Goal: Task Accomplishment & Management: Manage account settings

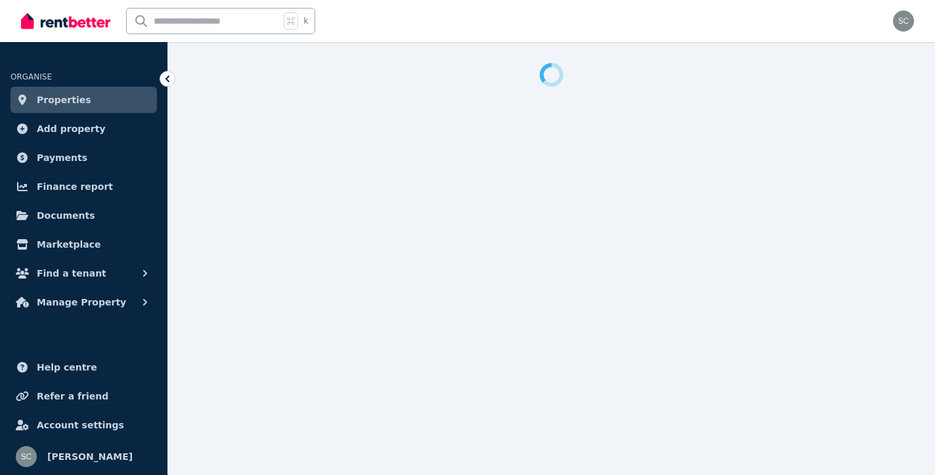
select select "**********"
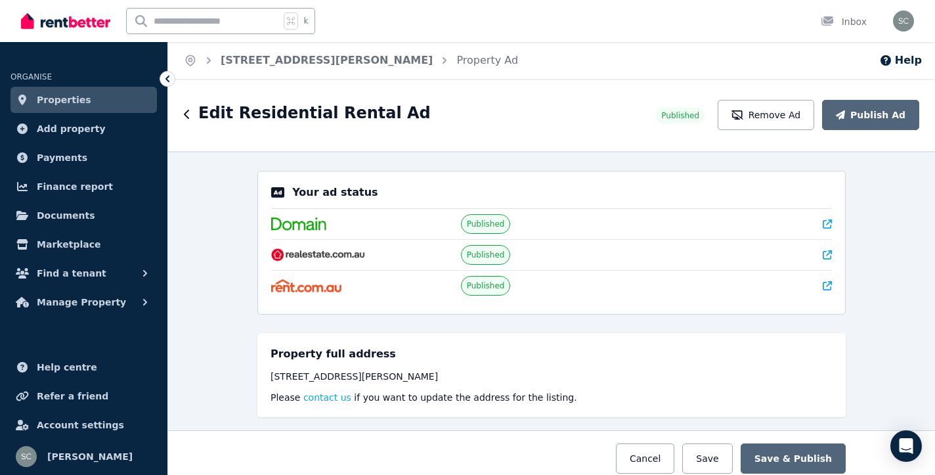
click at [91, 101] on link "Properties" at bounding box center [84, 100] width 146 height 26
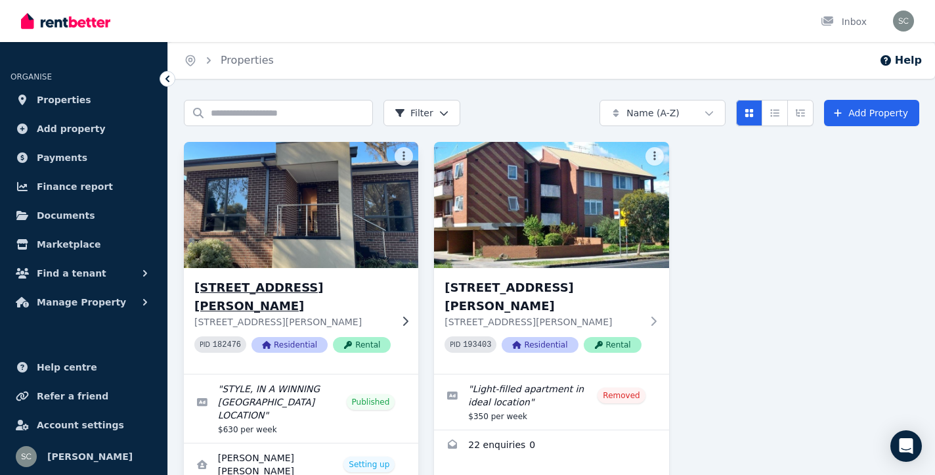
click at [288, 238] on img at bounding box center [301, 205] width 246 height 133
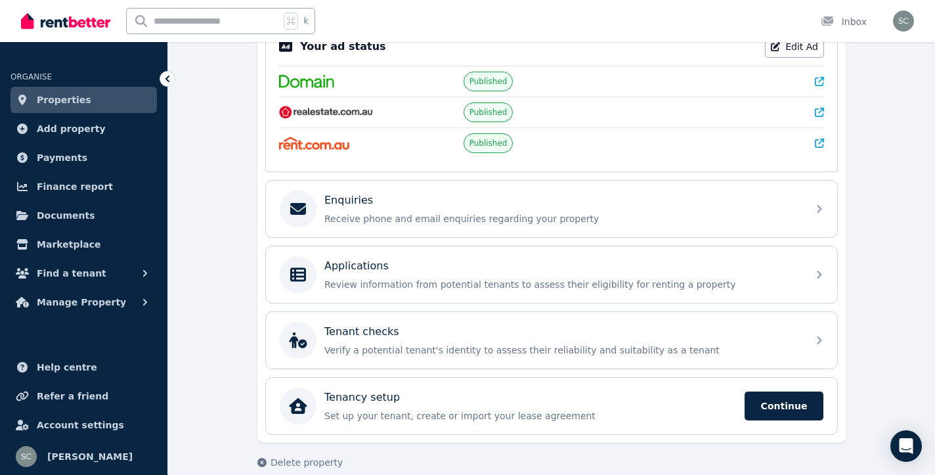
scroll to position [294, 0]
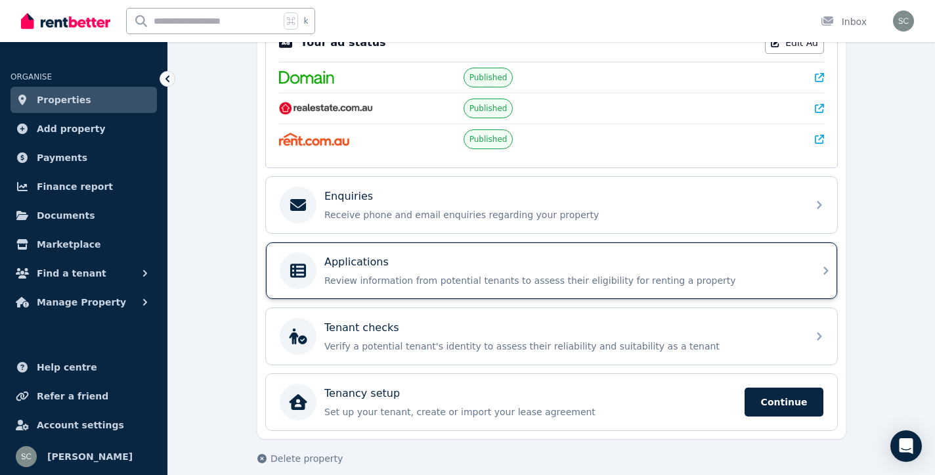
click at [547, 268] on div "Applications" at bounding box center [562, 262] width 476 height 16
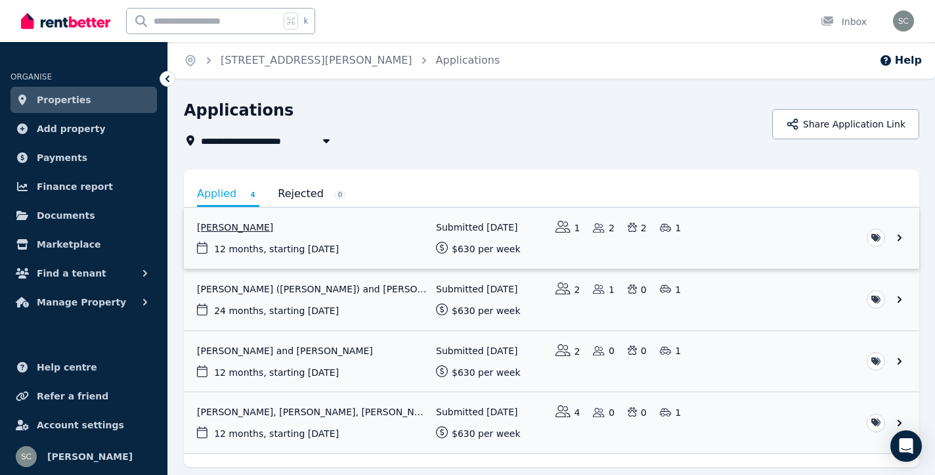
click at [390, 222] on link "View application: Penny Gillett" at bounding box center [552, 238] width 736 height 61
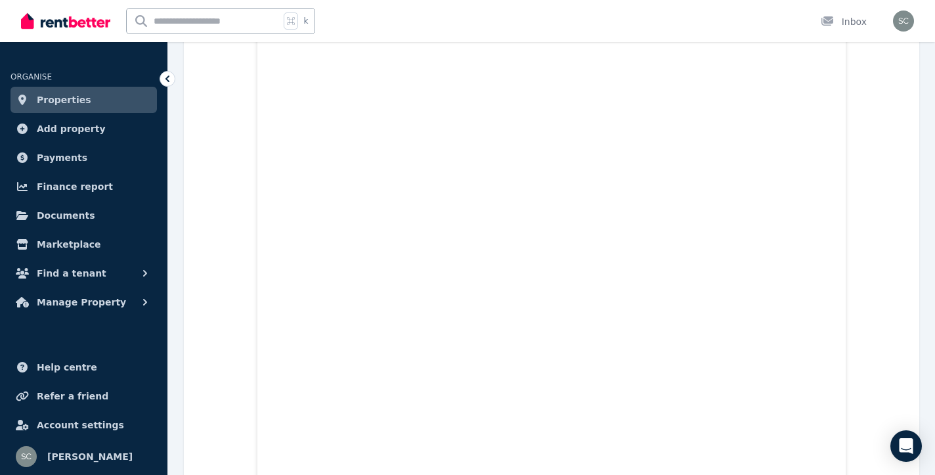
scroll to position [1157, 0]
